Goal: Task Accomplishment & Management: Manage account settings

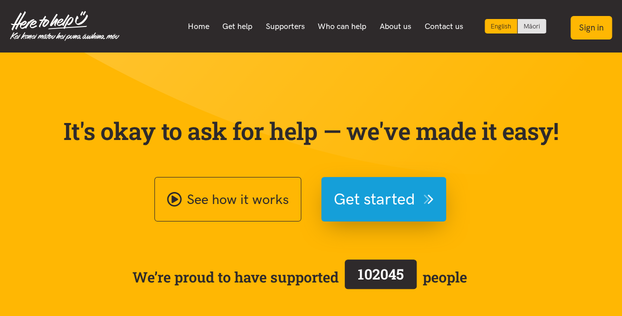
click at [586, 28] on button "Sign in" at bounding box center [591, 27] width 41 height 23
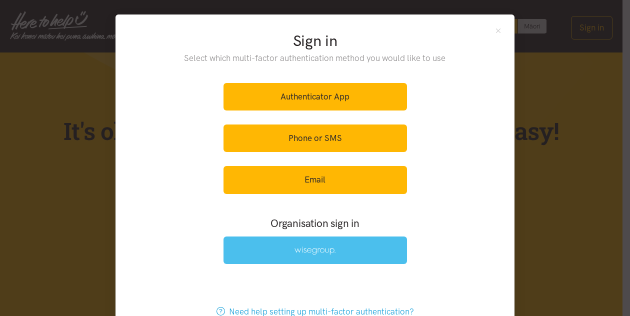
click at [301, 249] on img at bounding box center [314, 250] width 41 height 8
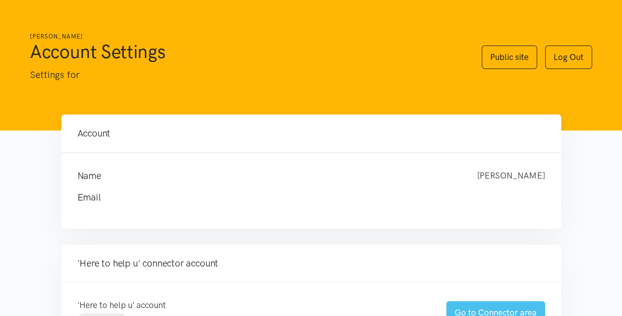
click at [487, 308] on link "Go to Connector area" at bounding box center [495, 312] width 99 height 23
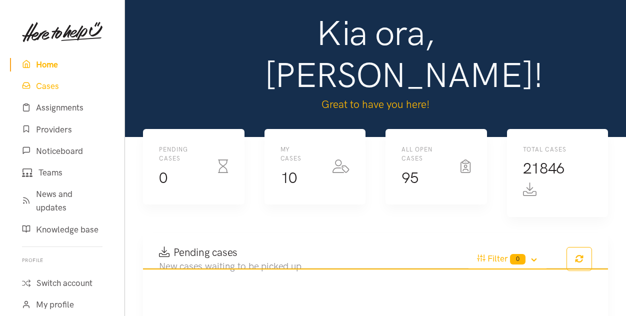
click at [43, 85] on link "Cases" at bounding box center [62, 85] width 104 height 21
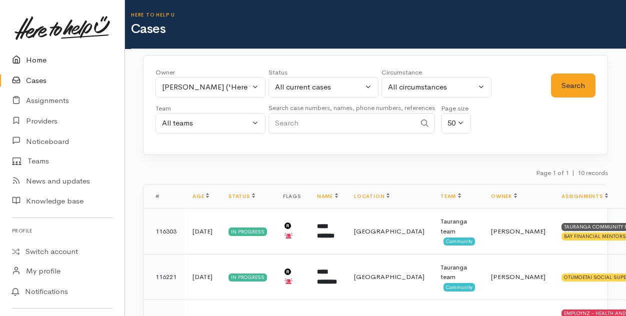
click at [38, 57] on link "Home" at bounding box center [62, 60] width 124 height 20
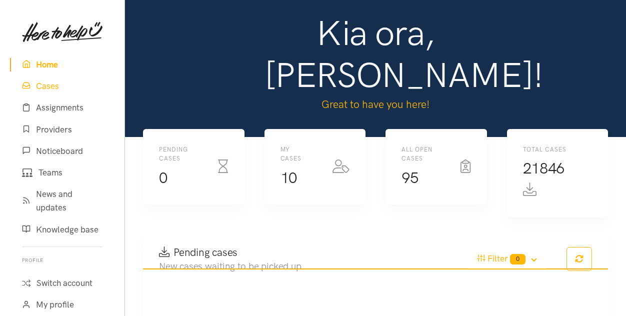
click at [49, 86] on link "Cases" at bounding box center [62, 85] width 104 height 21
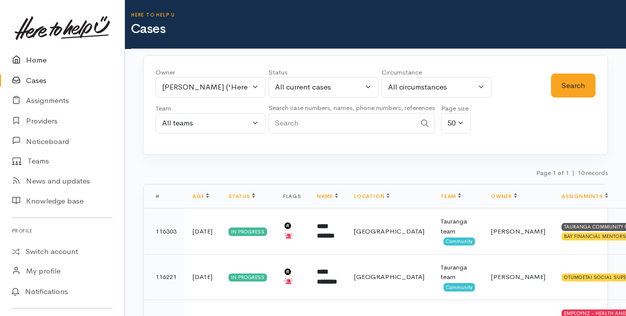
click at [34, 60] on link "Home" at bounding box center [62, 60] width 124 height 20
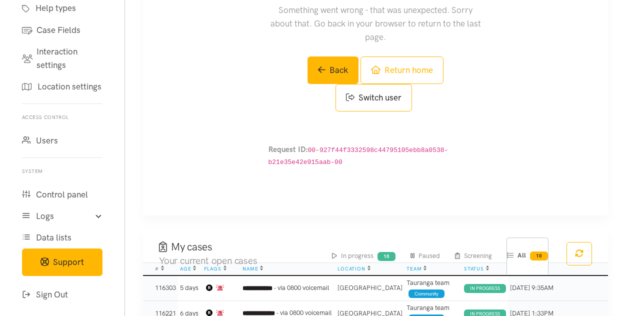
scroll to position [386, 0]
click at [35, 294] on icon at bounding box center [29, 295] width 14 height 12
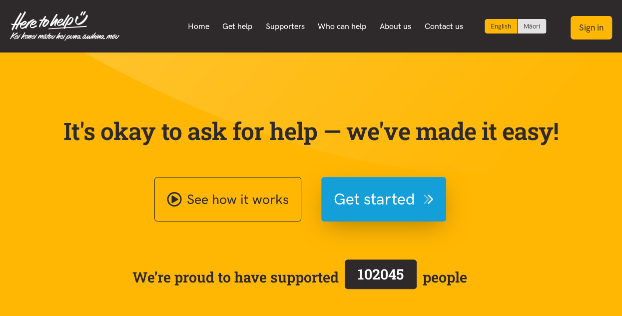
click at [588, 34] on button "Sign in" at bounding box center [591, 27] width 41 height 23
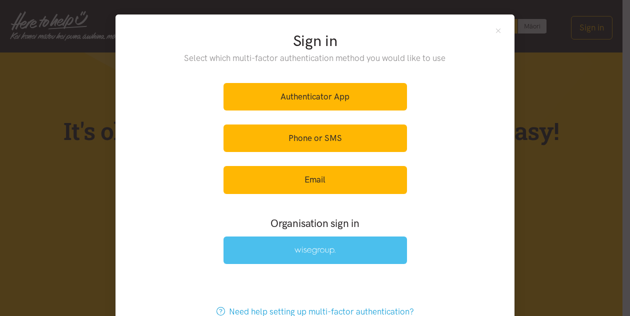
click at [310, 249] on img at bounding box center [314, 250] width 41 height 8
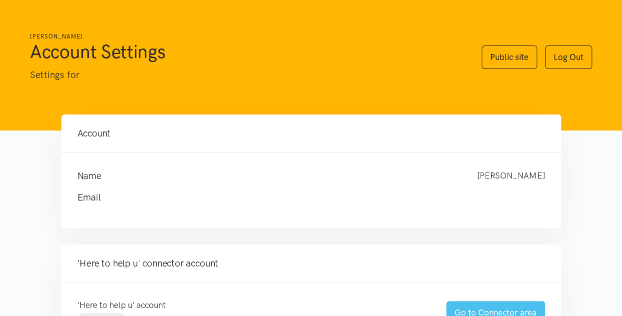
click at [481, 306] on link "Go to Connector area" at bounding box center [495, 312] width 99 height 23
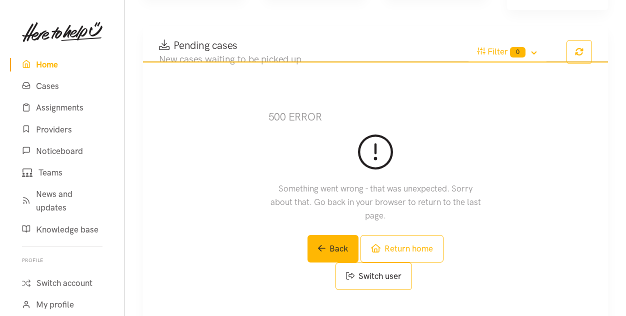
scroll to position [209, 0]
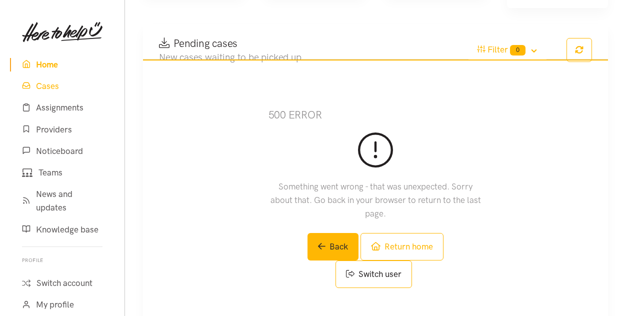
click at [45, 88] on link "Cases" at bounding box center [62, 85] width 104 height 21
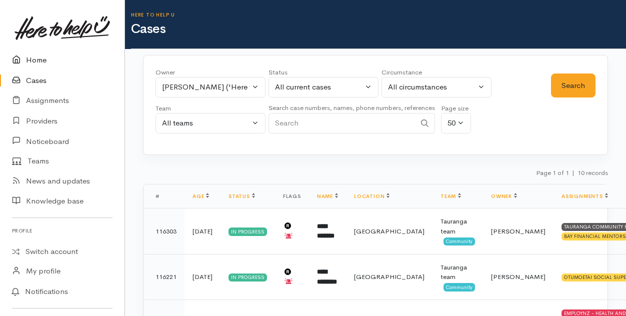
click at [38, 59] on link "Home" at bounding box center [62, 60] width 124 height 20
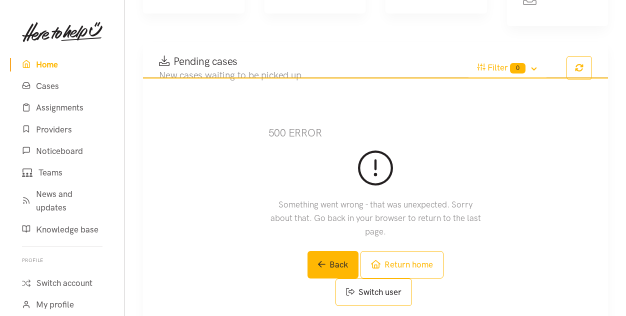
scroll to position [192, 0]
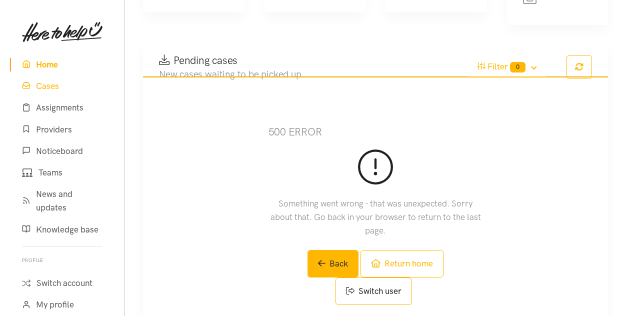
click at [52, 86] on link "Cases" at bounding box center [62, 85] width 104 height 21
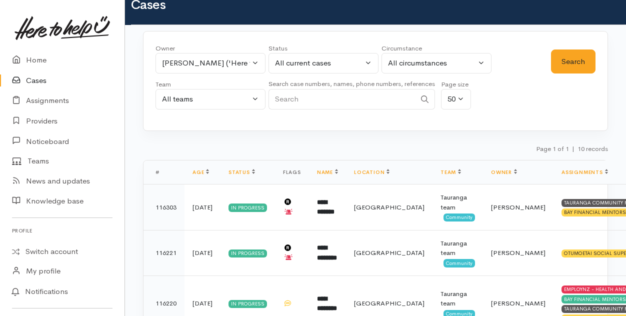
scroll to position [23, 0]
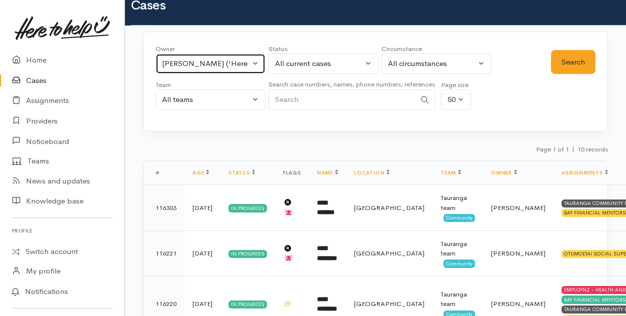
click at [254, 66] on button "Amanda Gabb ('Here to help u')" at bounding box center [210, 63] width 110 height 20
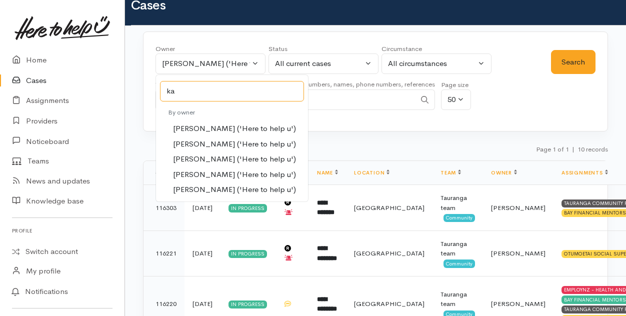
type input "ka"
click at [188, 157] on span "Karli Morris ('Here to help u')" at bounding box center [234, 158] width 123 height 11
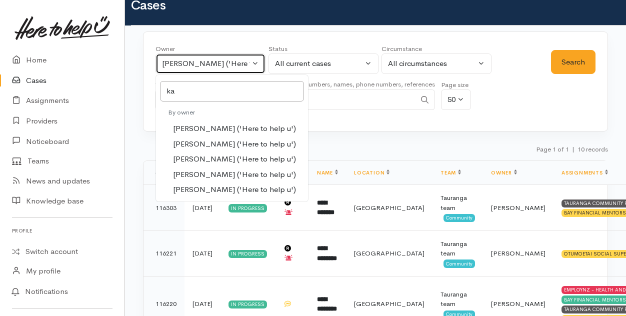
select select "435"
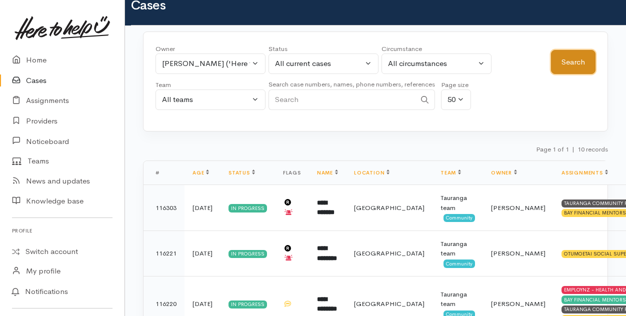
click at [578, 59] on button "Search" at bounding box center [573, 62] width 44 height 24
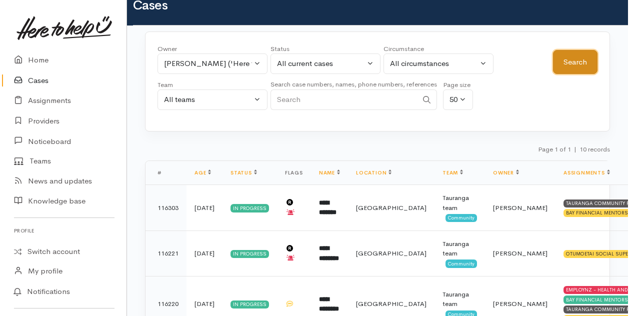
scroll to position [0, 0]
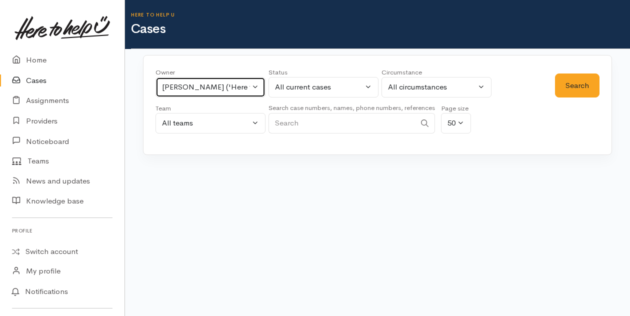
click at [255, 87] on button "[PERSON_NAME] ('Here to help u')" at bounding box center [210, 87] width 110 height 20
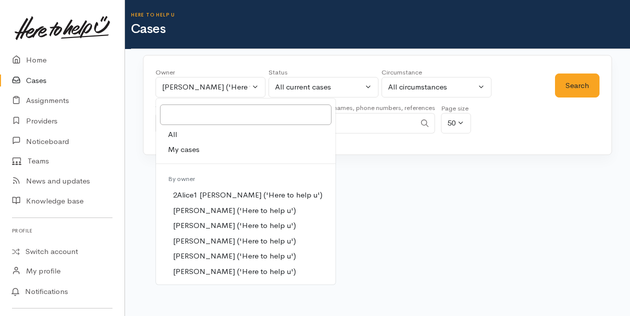
click at [189, 150] on span "My cases" at bounding box center [183, 149] width 31 height 11
select select "205"
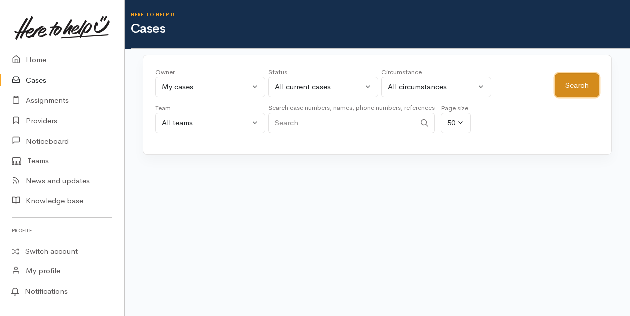
click at [570, 91] on button "Search" at bounding box center [577, 85] width 44 height 24
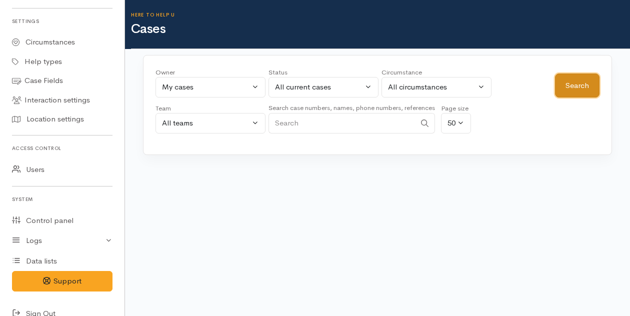
scroll to position [313, 0]
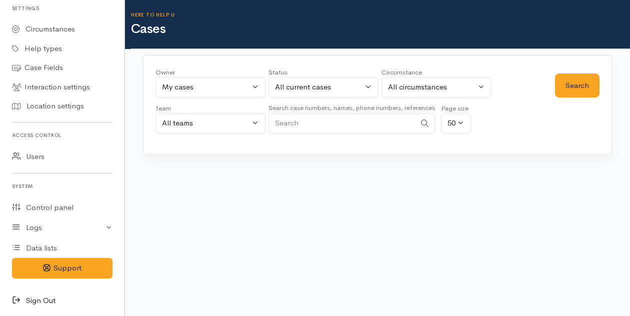
click at [19, 297] on icon at bounding box center [19, 300] width 14 height 12
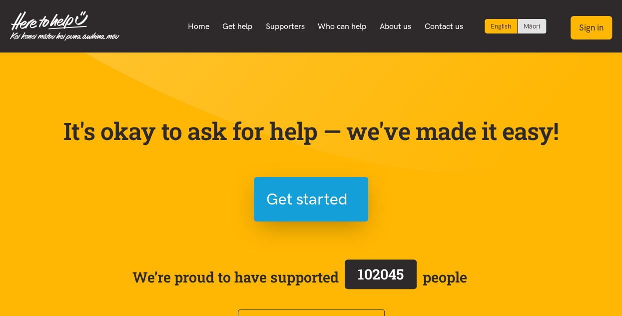
click at [590, 31] on button "Sign in" at bounding box center [591, 27] width 41 height 23
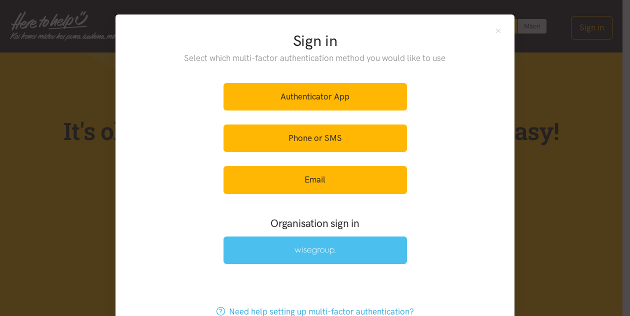
click at [311, 246] on img at bounding box center [314, 250] width 41 height 8
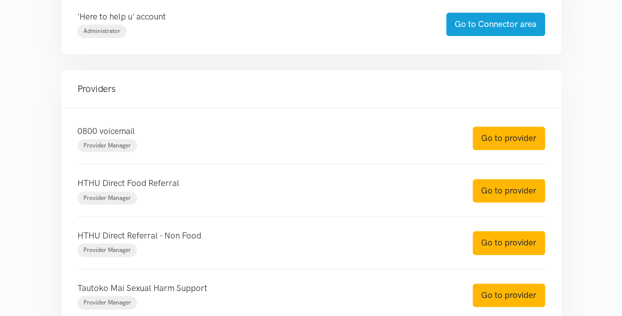
scroll to position [290, 0]
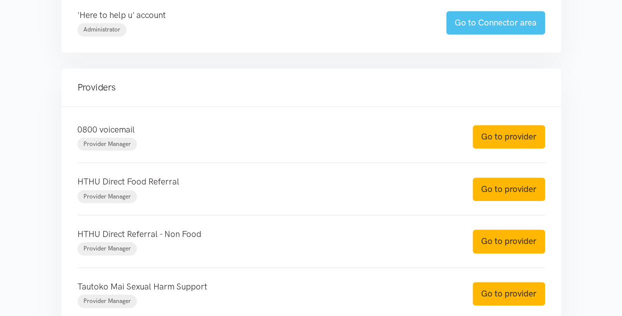
click at [500, 17] on link "Go to Connector area" at bounding box center [495, 22] width 99 height 23
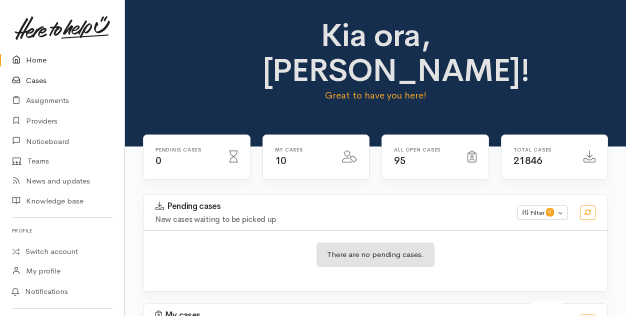
click at [38, 76] on link "Cases" at bounding box center [62, 80] width 124 height 20
